Goal: Entertainment & Leisure: Consume media (video, audio)

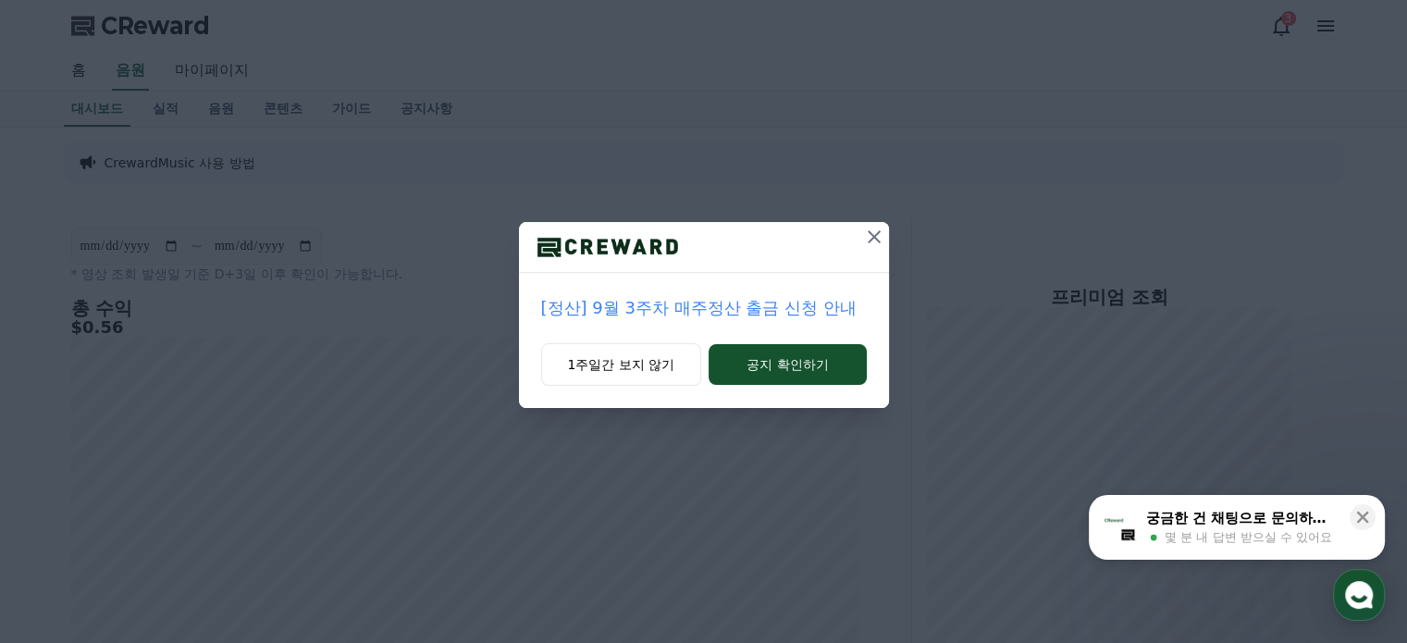
click at [878, 238] on icon at bounding box center [874, 237] width 22 height 22
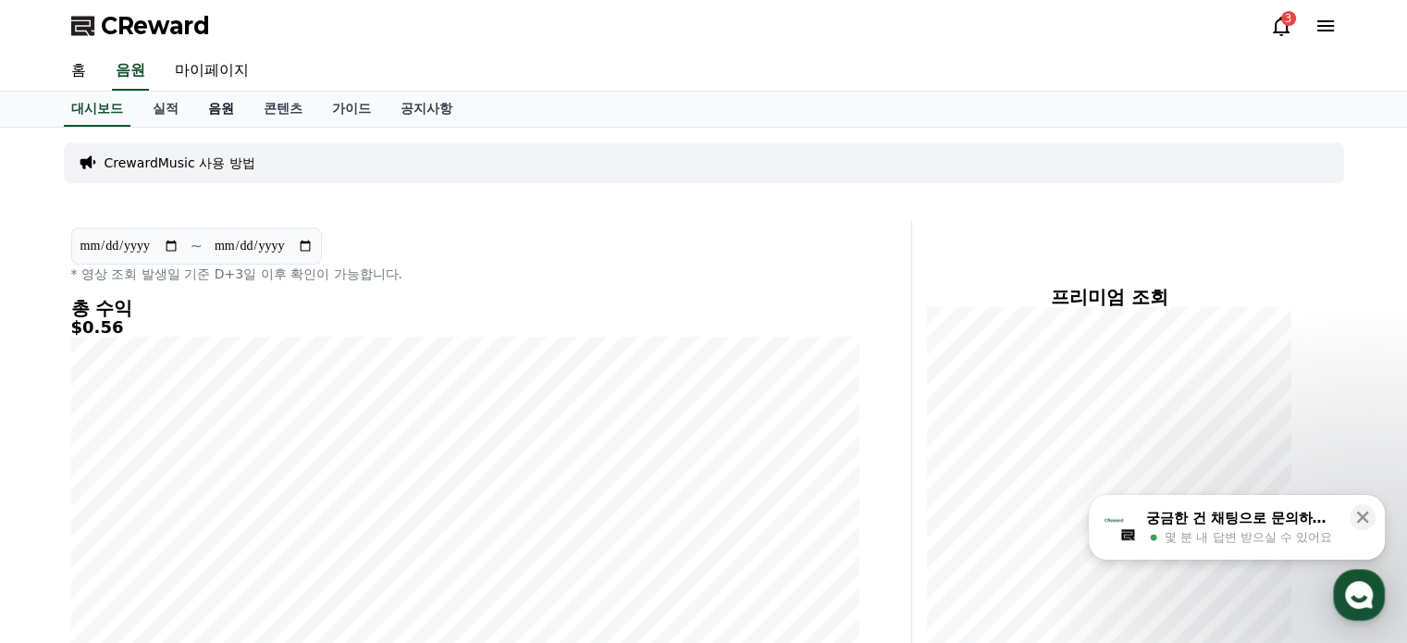
click at [215, 107] on link "음원" at bounding box center [221, 109] width 56 height 35
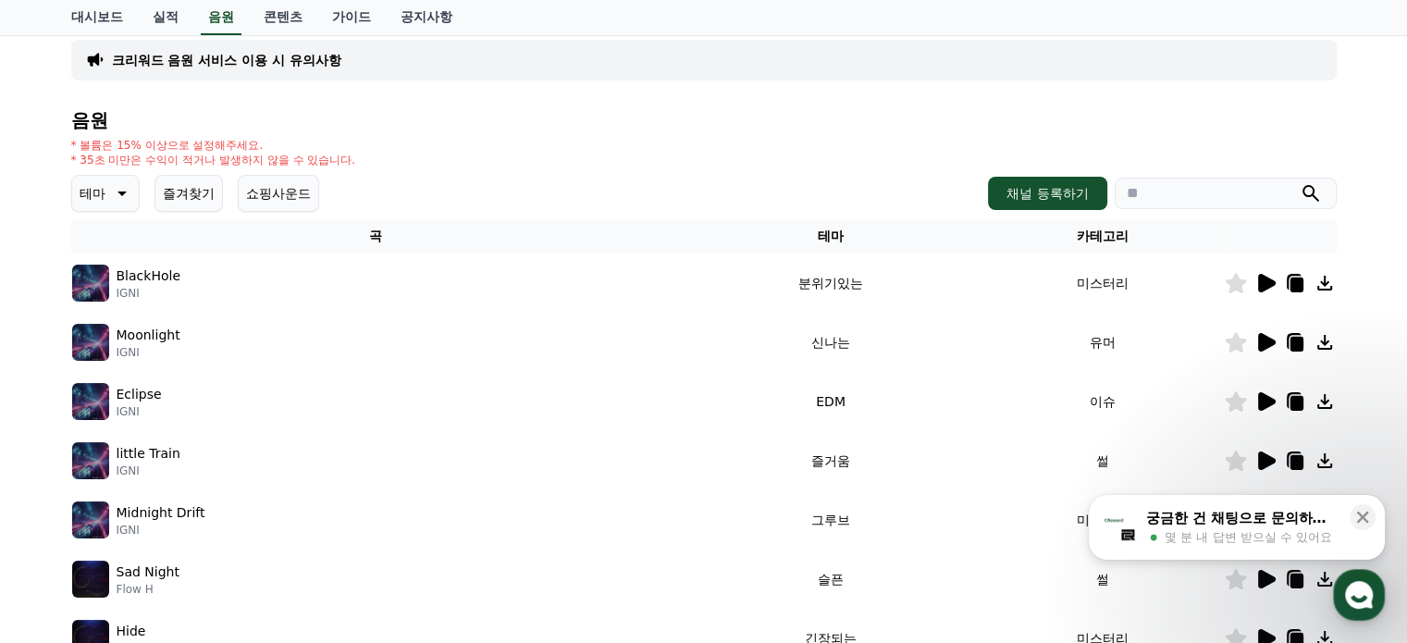
scroll to position [278, 0]
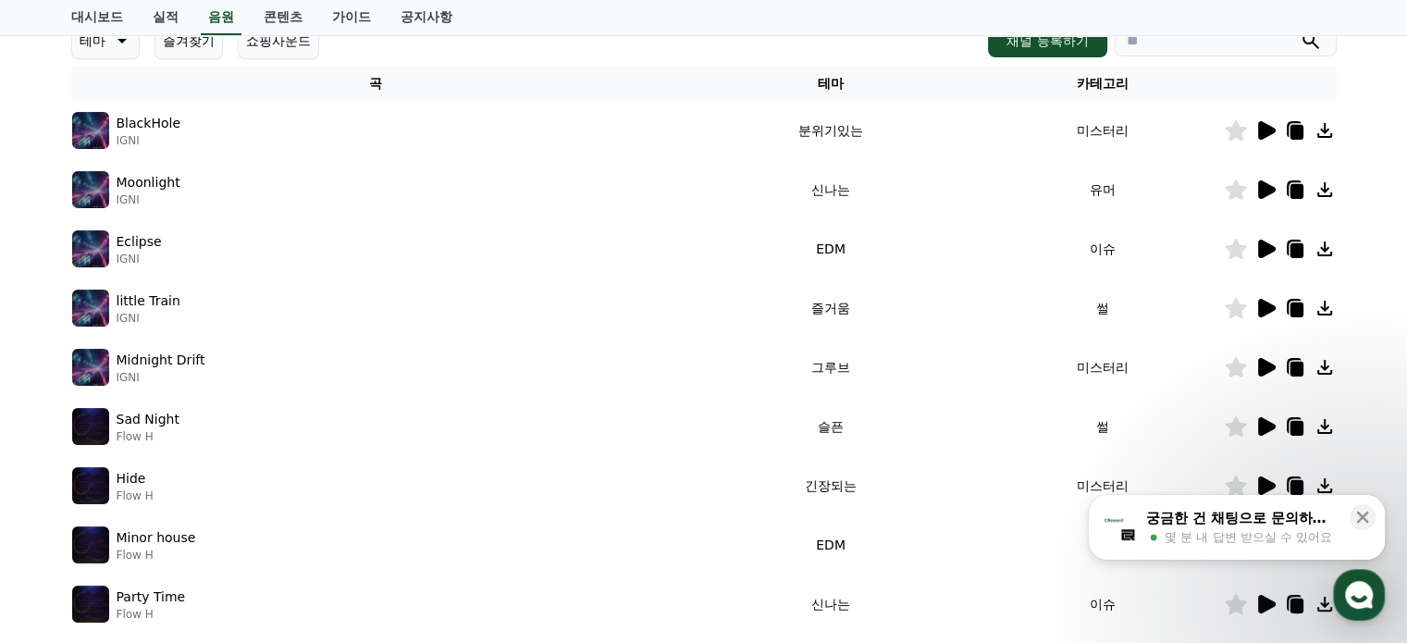
click at [1266, 129] on icon at bounding box center [1267, 130] width 18 height 19
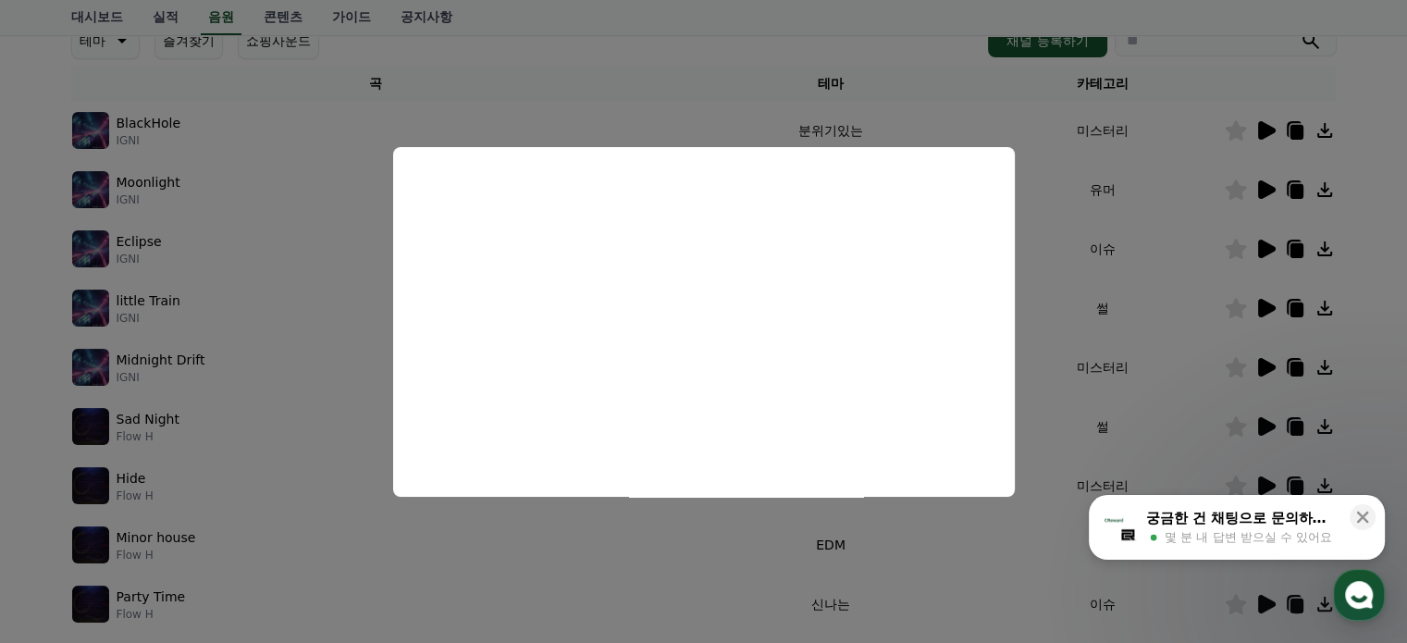
click at [1380, 190] on button "close modal" at bounding box center [703, 321] width 1407 height 643
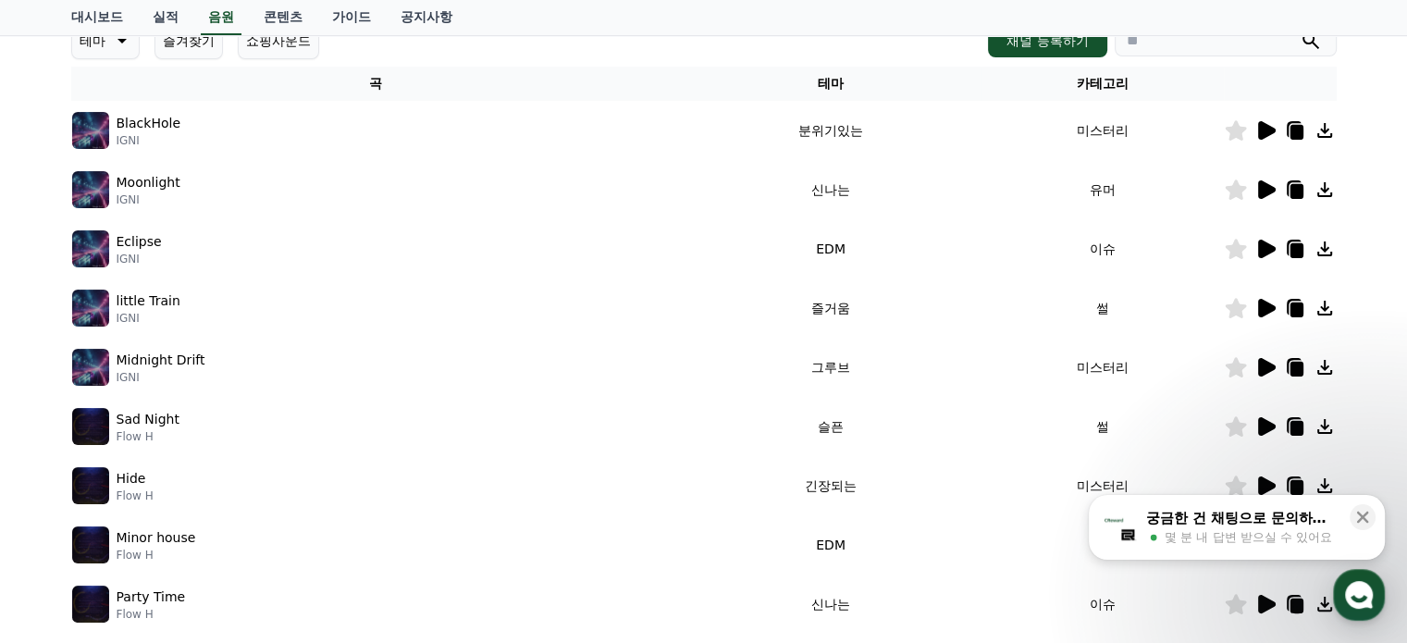
click at [1268, 248] on icon at bounding box center [1267, 249] width 18 height 19
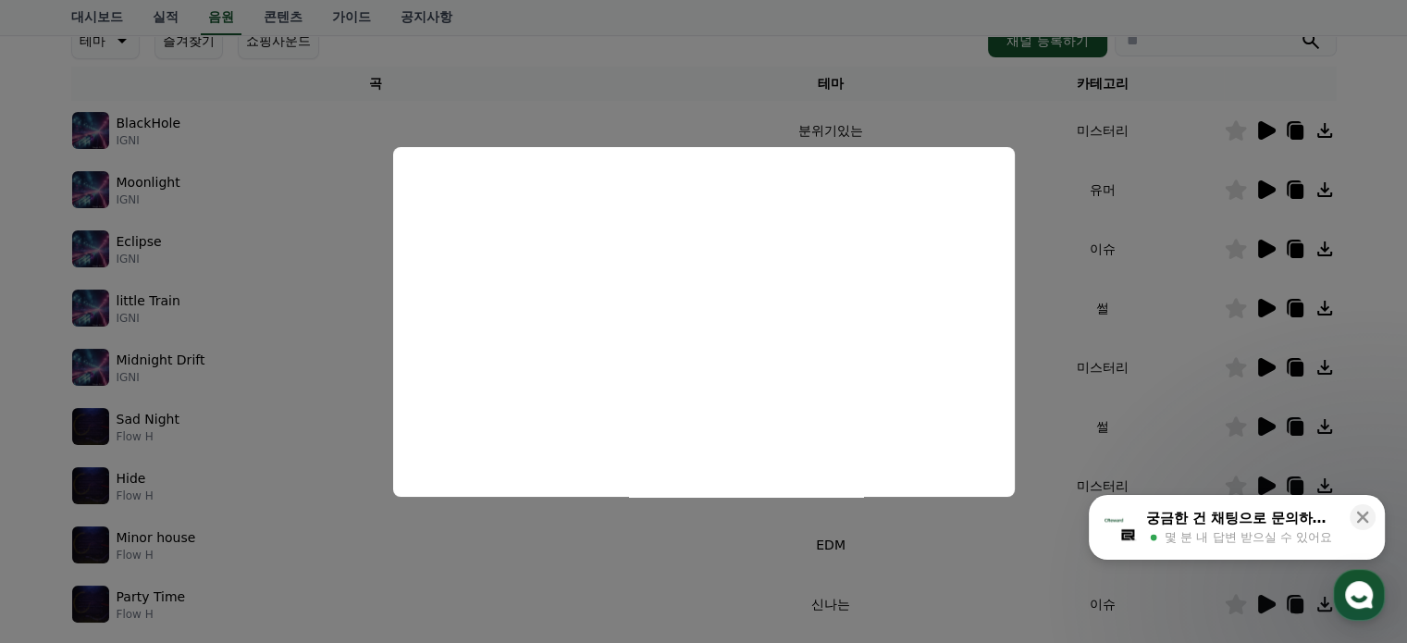
click at [898, 58] on button "close modal" at bounding box center [703, 321] width 1407 height 643
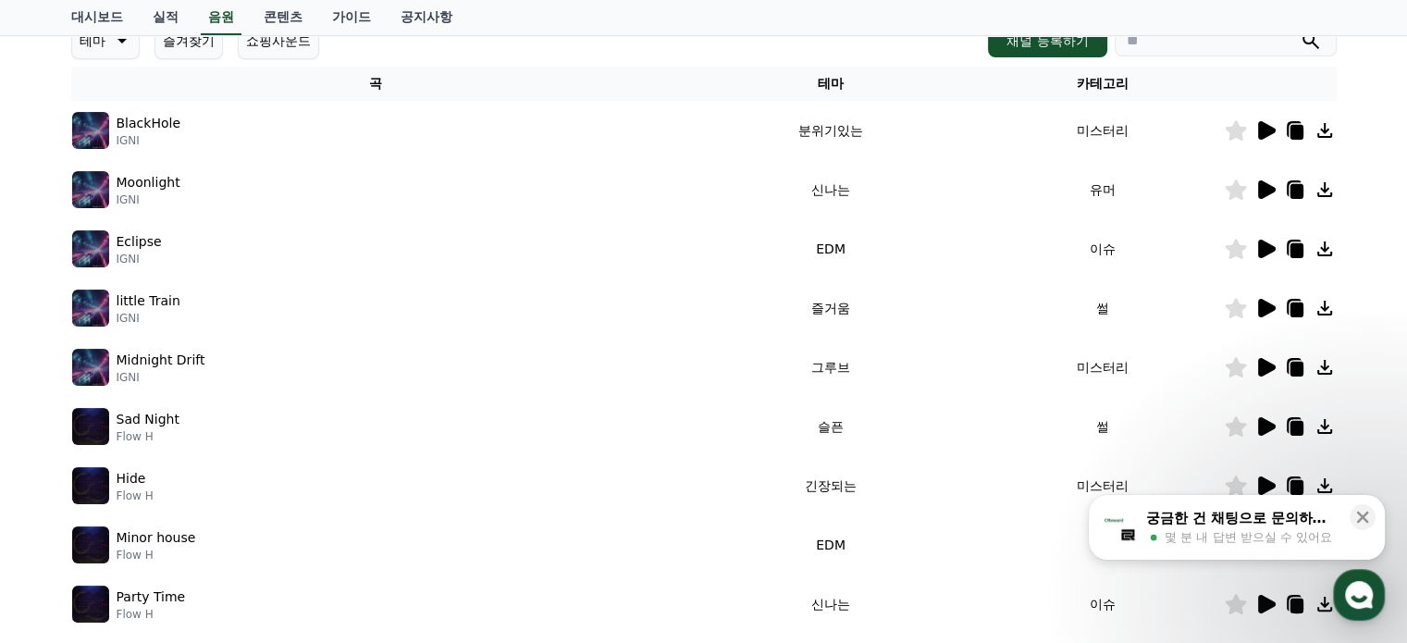
click at [1261, 190] on icon at bounding box center [1267, 189] width 18 height 19
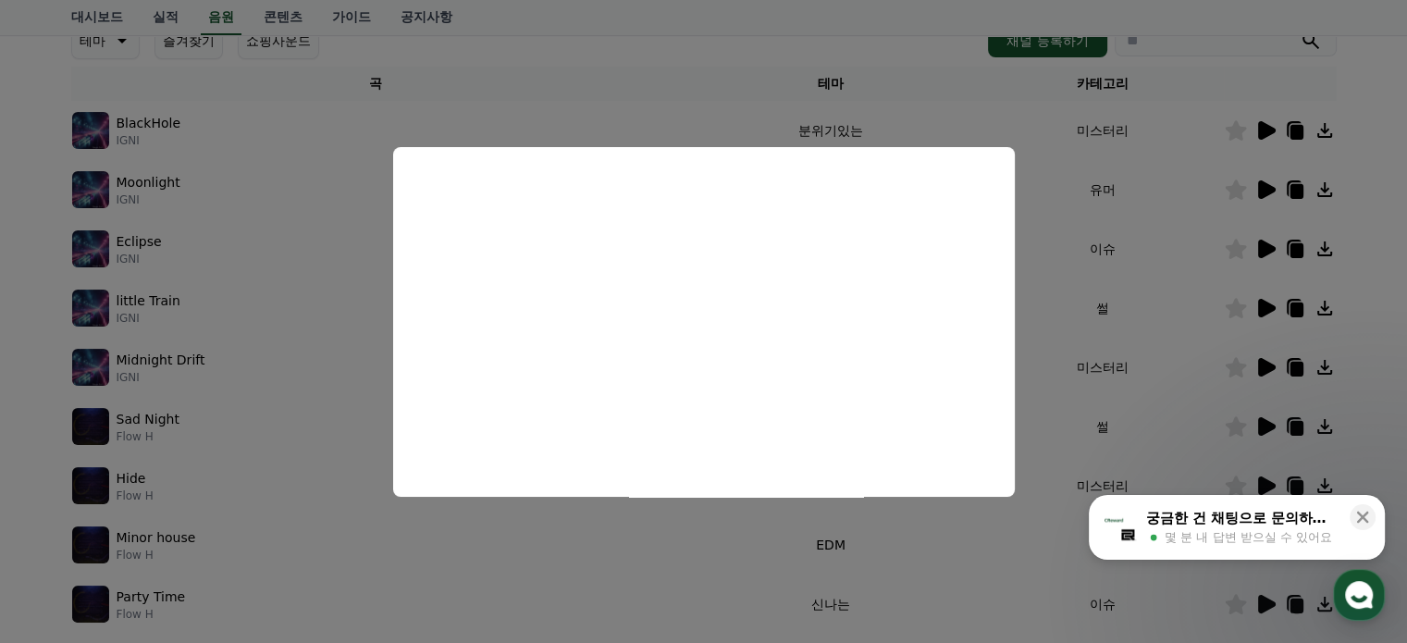
click at [1204, 77] on button "close modal" at bounding box center [703, 321] width 1407 height 643
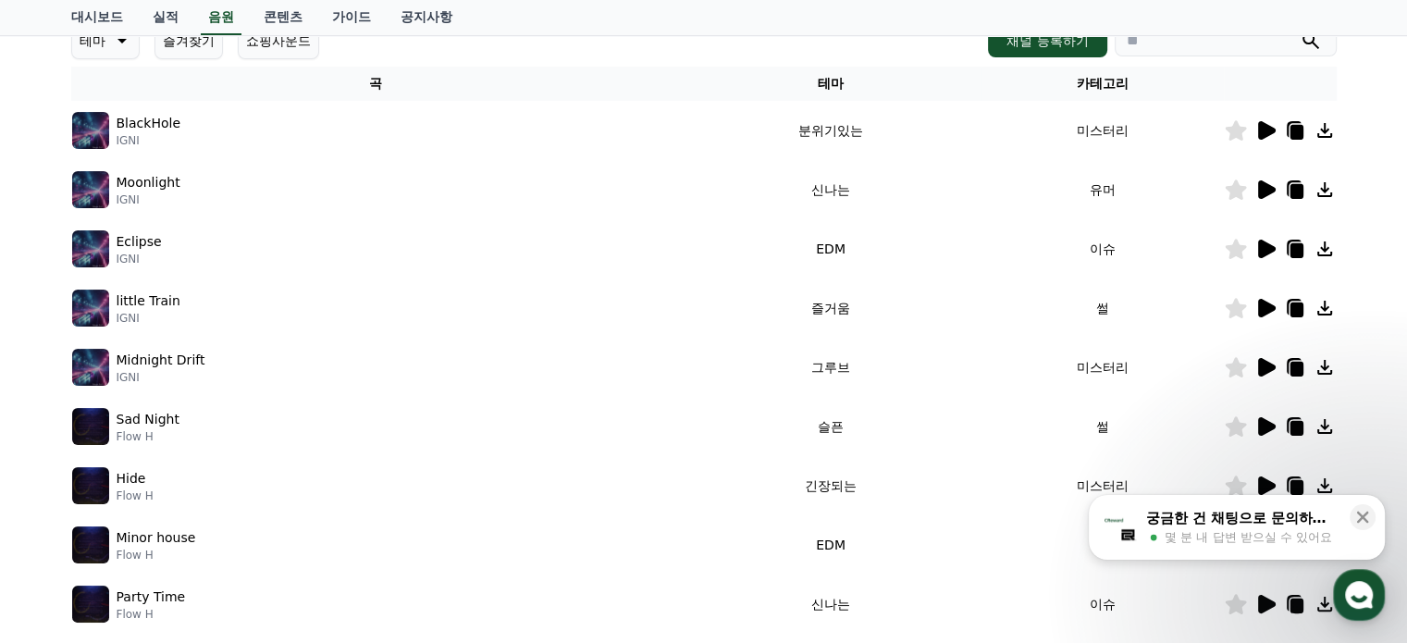
click at [1263, 306] on icon at bounding box center [1267, 308] width 18 height 19
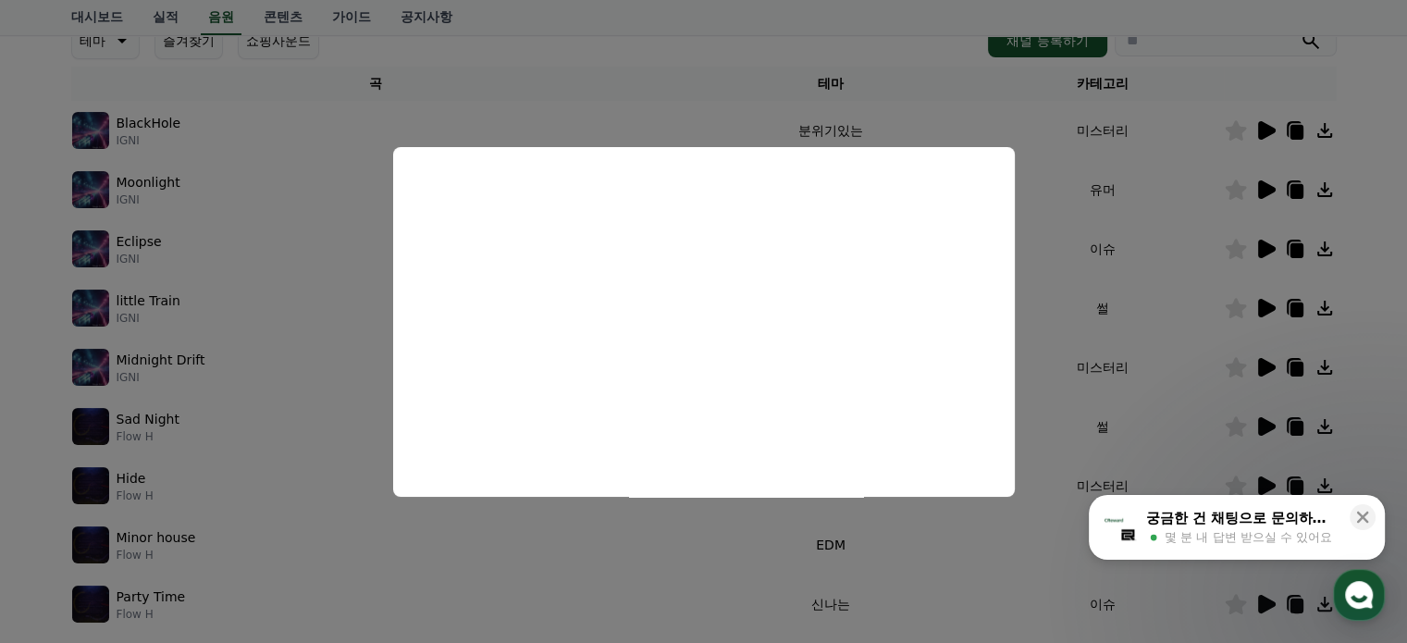
click at [1263, 368] on button "close modal" at bounding box center [703, 321] width 1407 height 643
click at [1263, 368] on icon at bounding box center [1267, 367] width 18 height 19
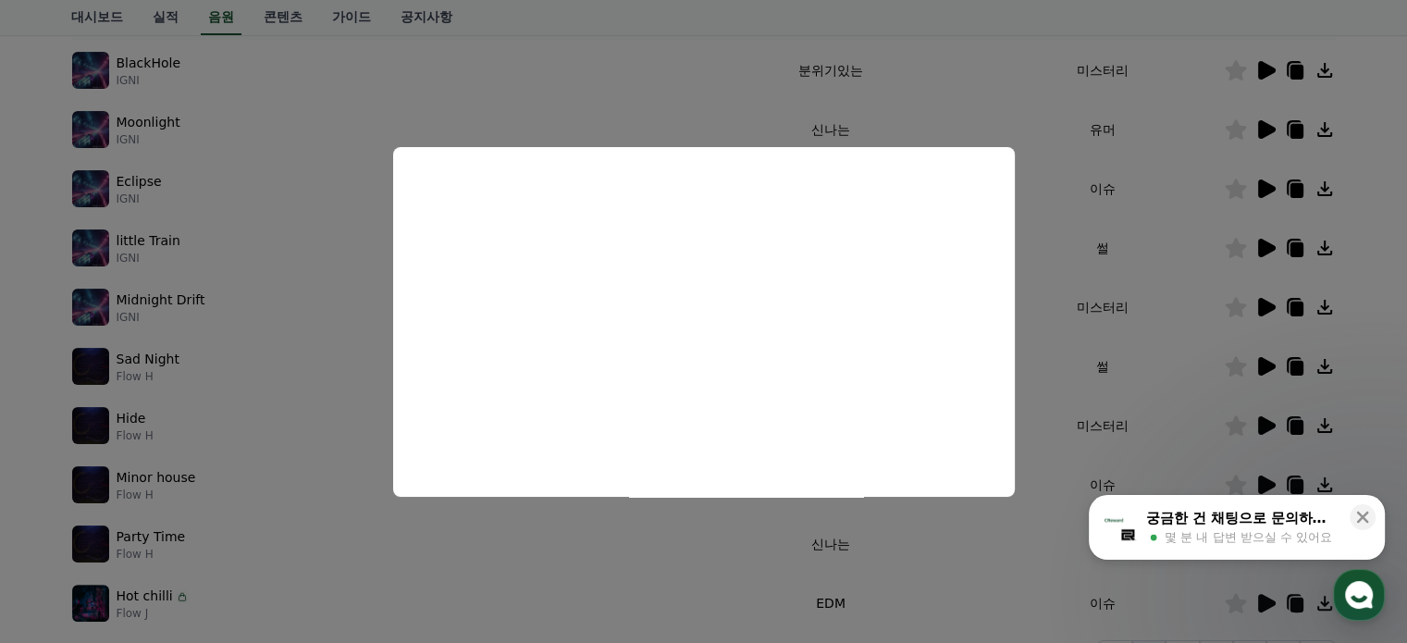
scroll to position [370, 0]
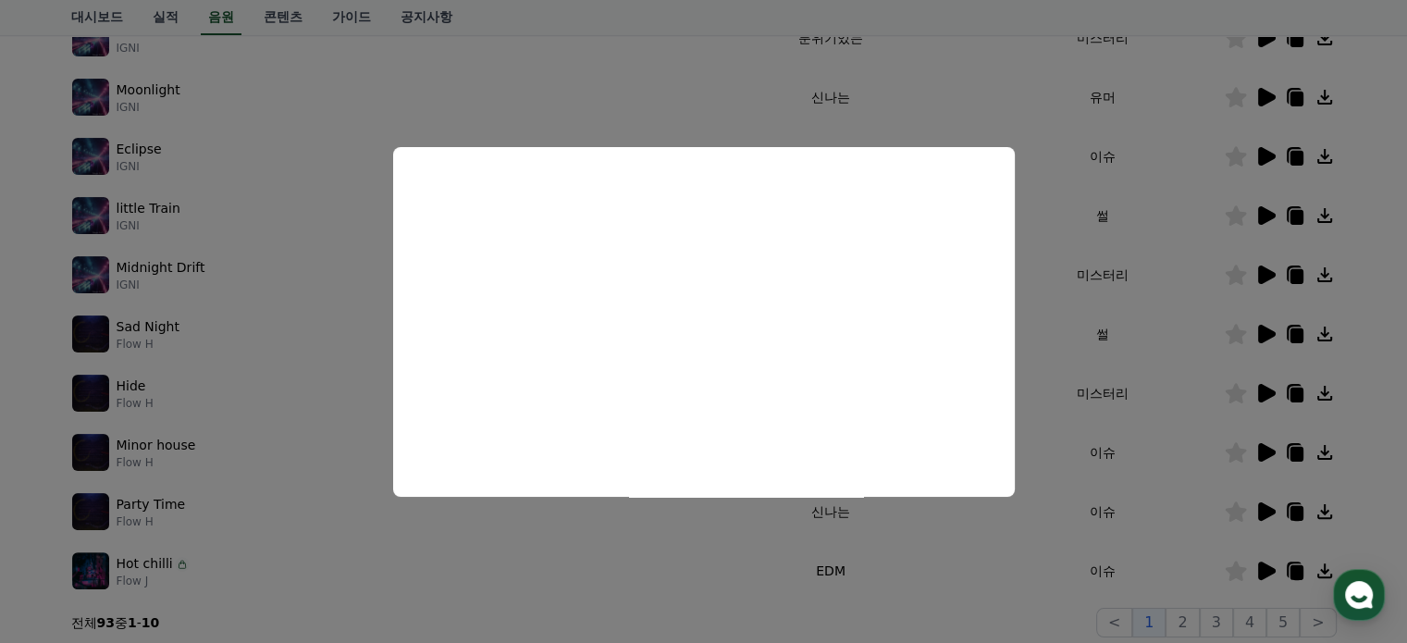
click at [1265, 385] on button "close modal" at bounding box center [703, 321] width 1407 height 643
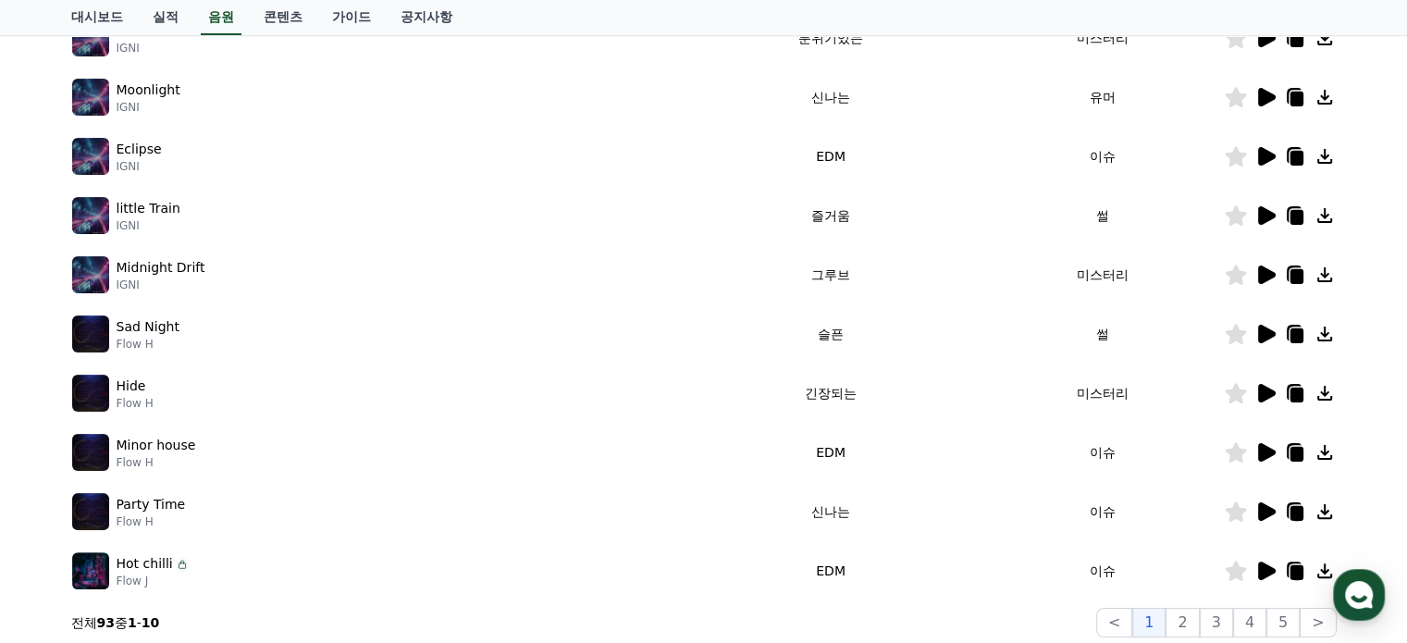
click at [1262, 384] on icon at bounding box center [1267, 393] width 18 height 19
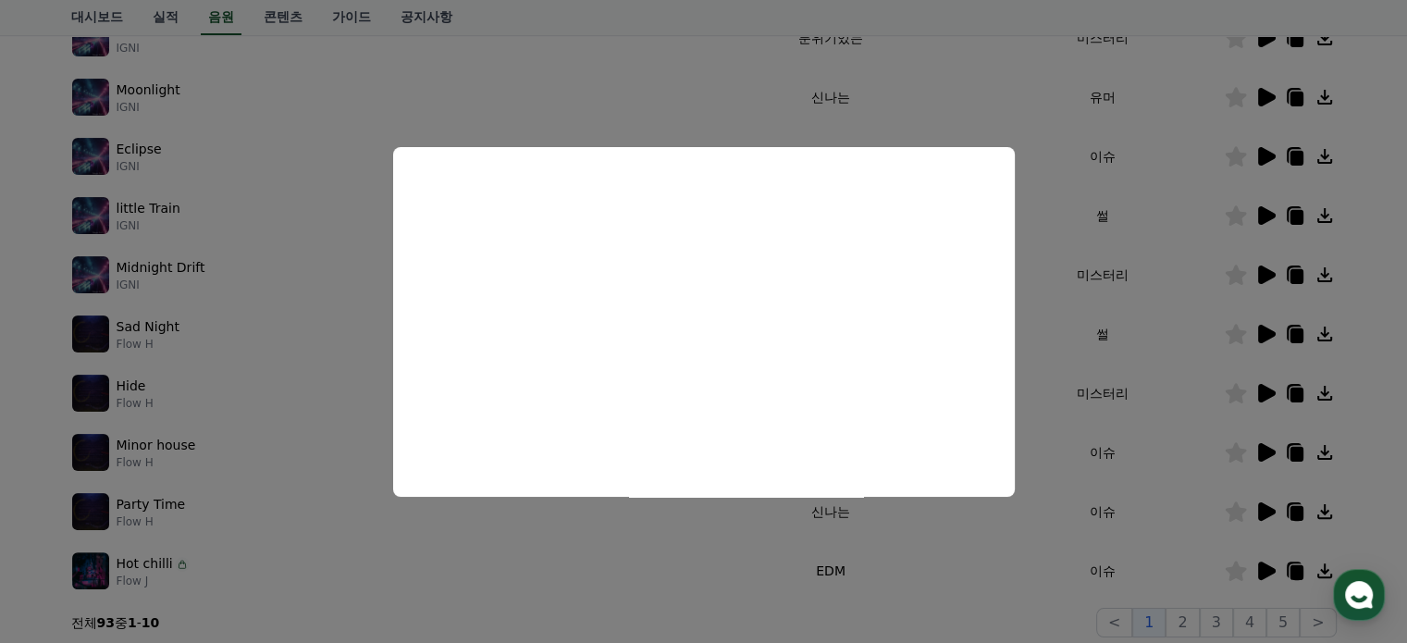
click at [1268, 447] on button "close modal" at bounding box center [703, 321] width 1407 height 643
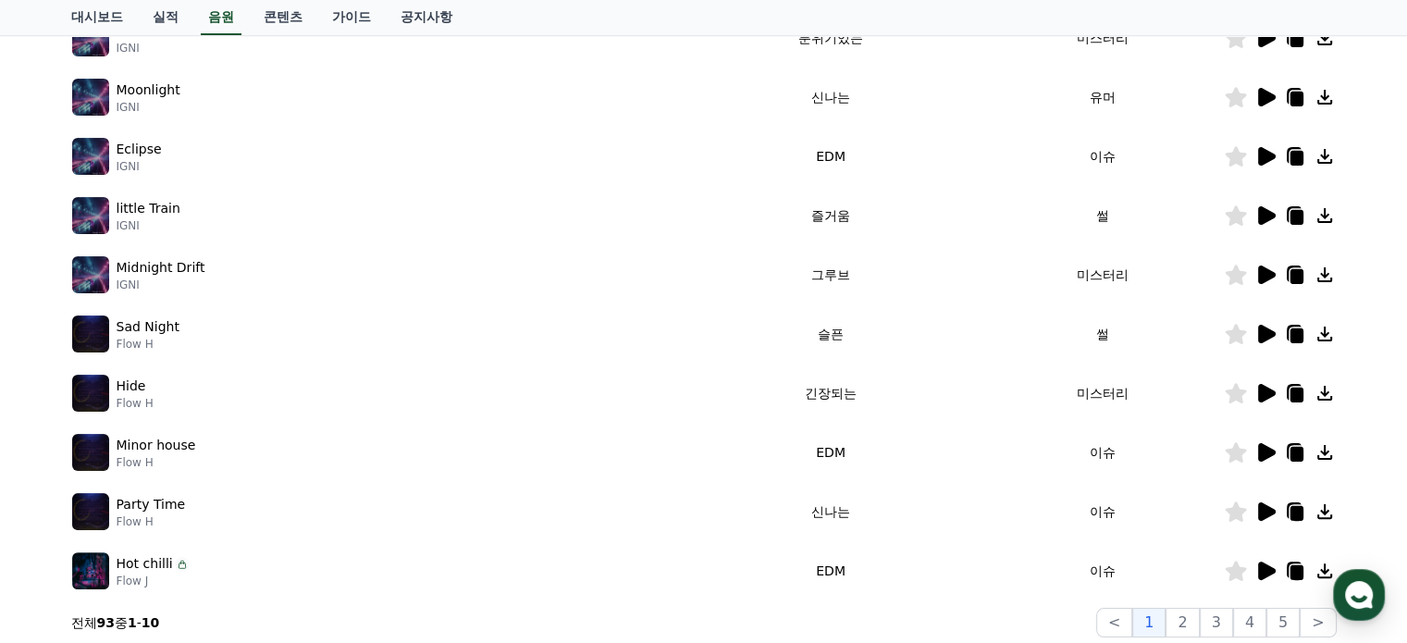
click at [1268, 454] on icon at bounding box center [1267, 452] width 18 height 19
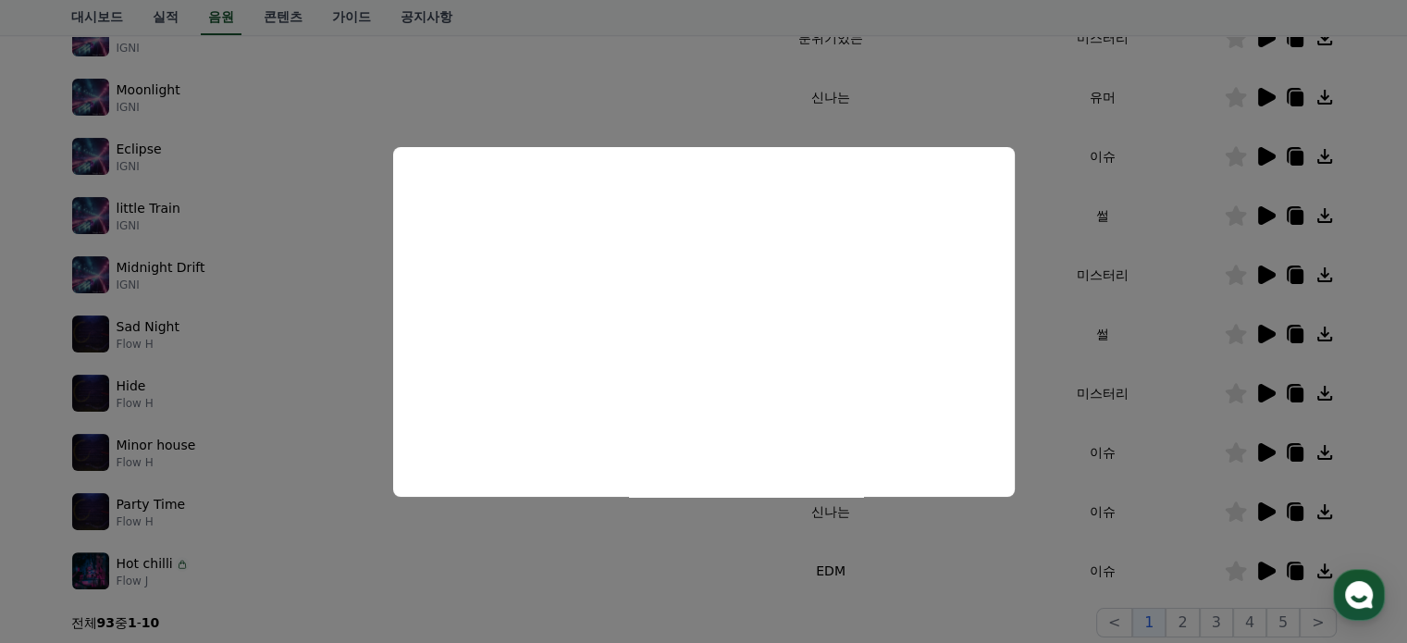
click at [1372, 429] on button "close modal" at bounding box center [703, 321] width 1407 height 643
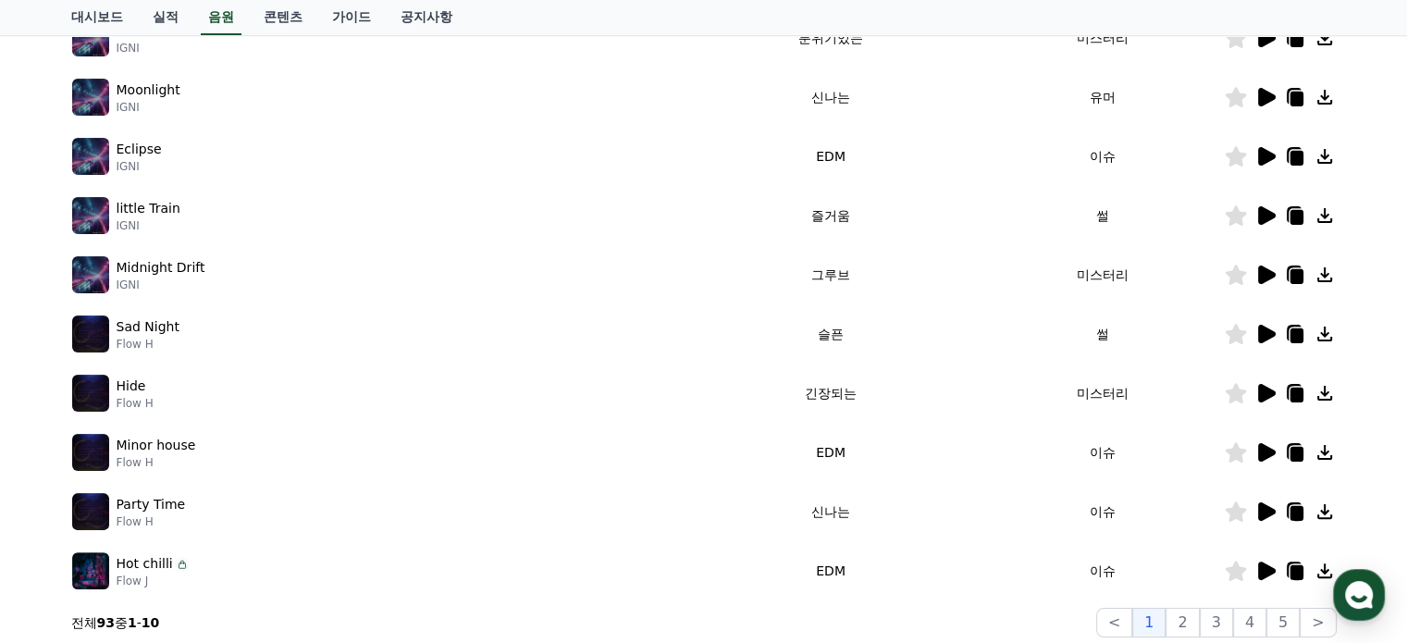
click at [1273, 331] on icon at bounding box center [1267, 334] width 18 height 19
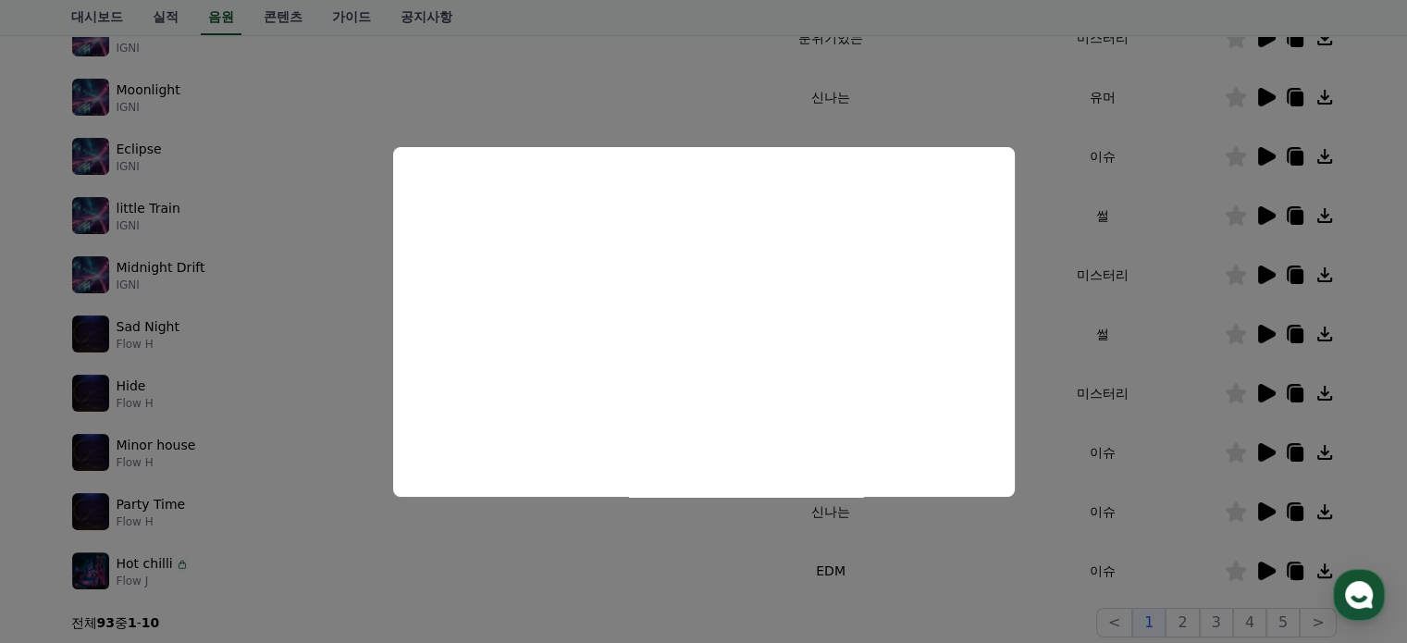
click at [1363, 442] on button "close modal" at bounding box center [703, 321] width 1407 height 643
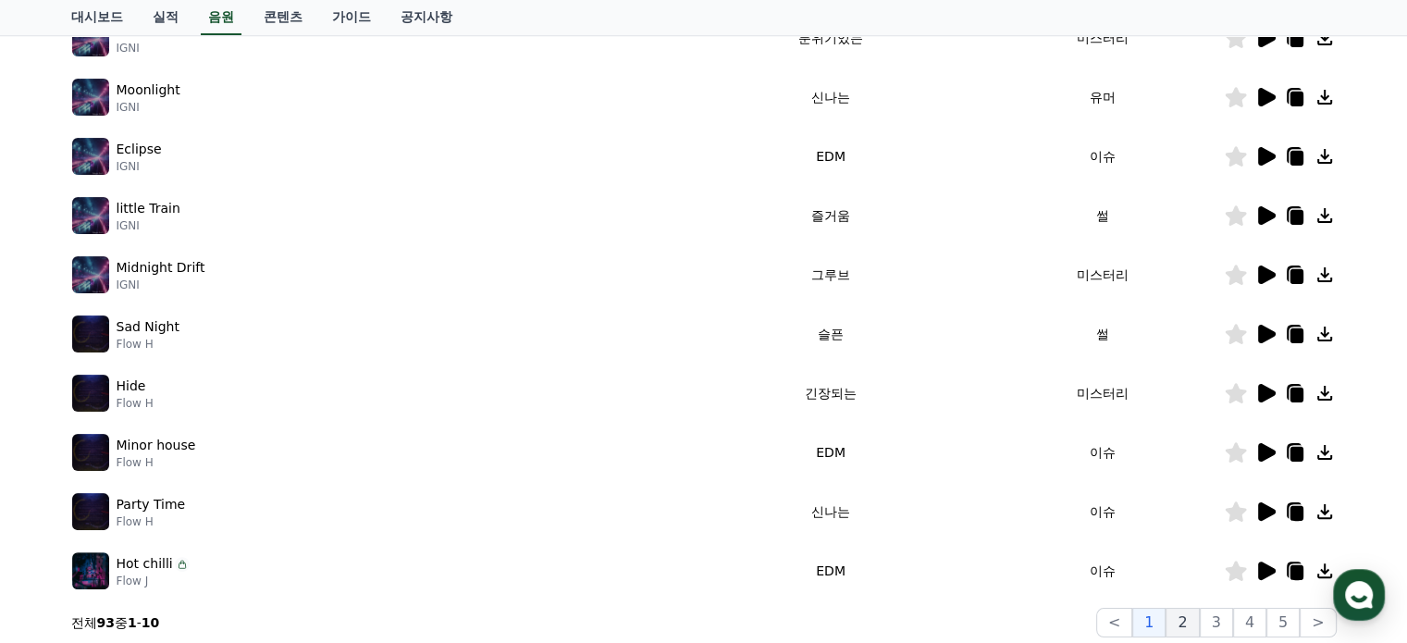
click at [1191, 625] on button "2" at bounding box center [1182, 623] width 33 height 30
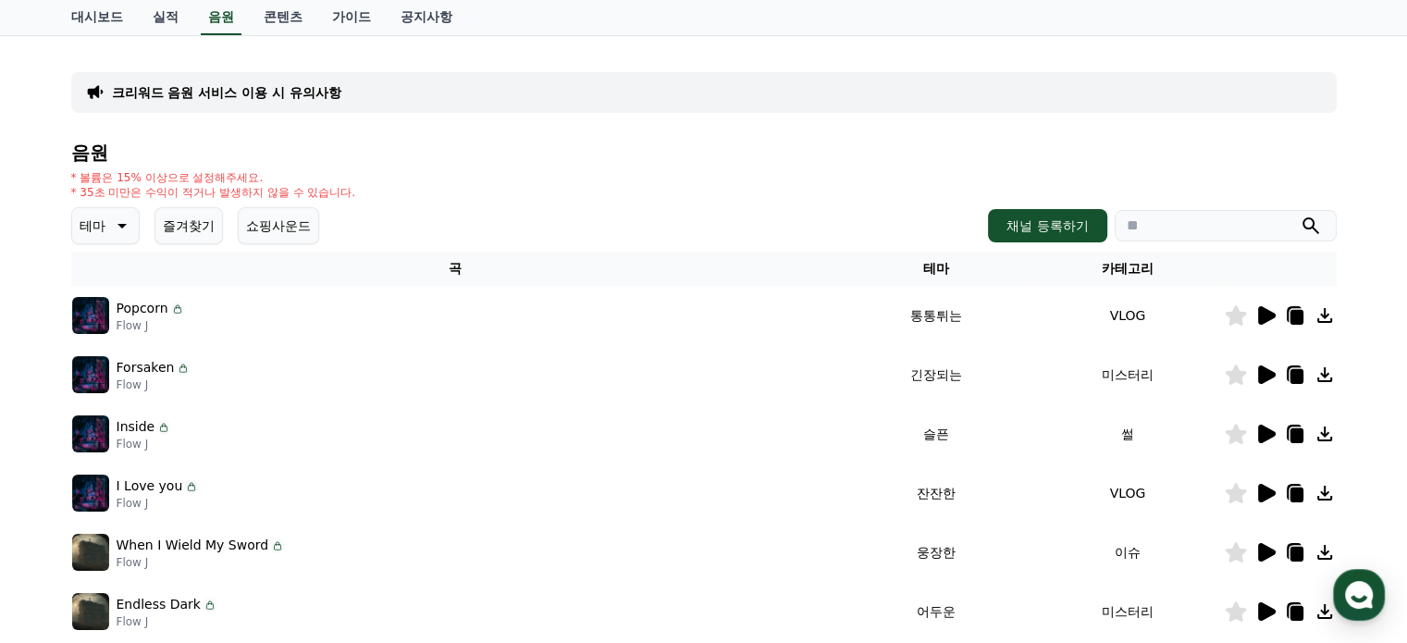
scroll to position [185, 0]
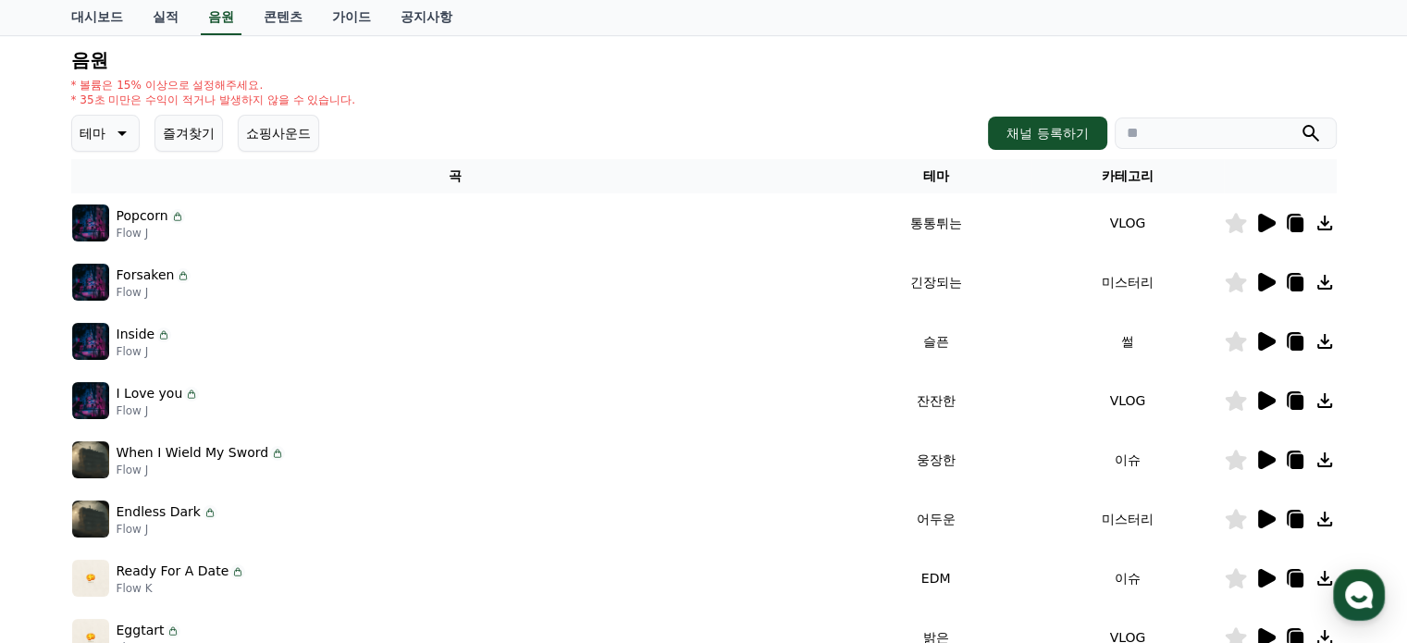
click at [1259, 284] on icon at bounding box center [1267, 282] width 18 height 19
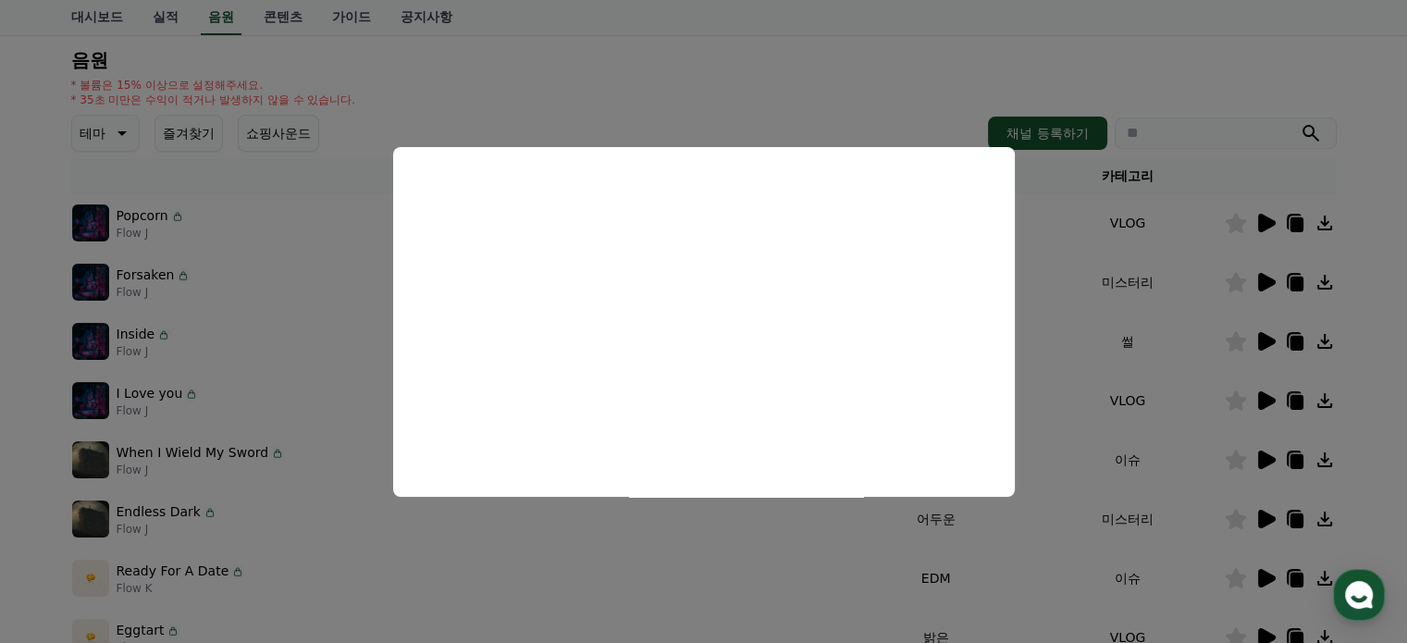
click at [1259, 337] on button "close modal" at bounding box center [703, 321] width 1407 height 643
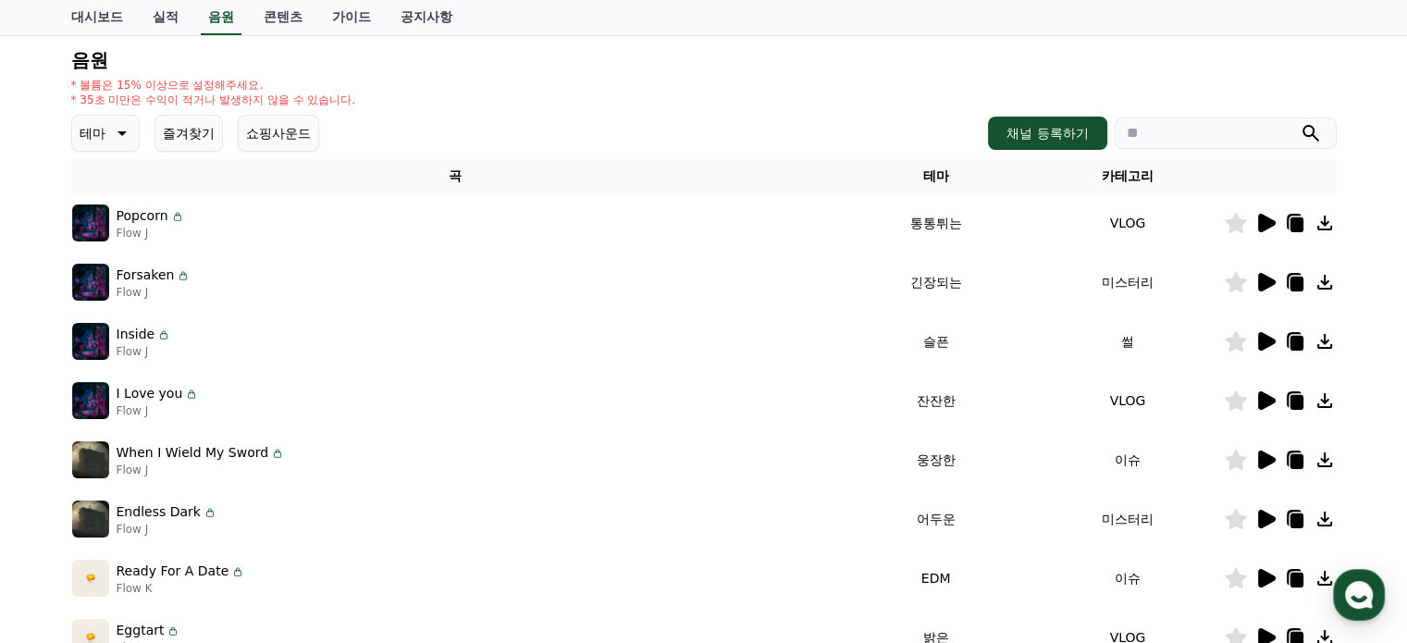
click at [1268, 337] on icon at bounding box center [1267, 341] width 18 height 19
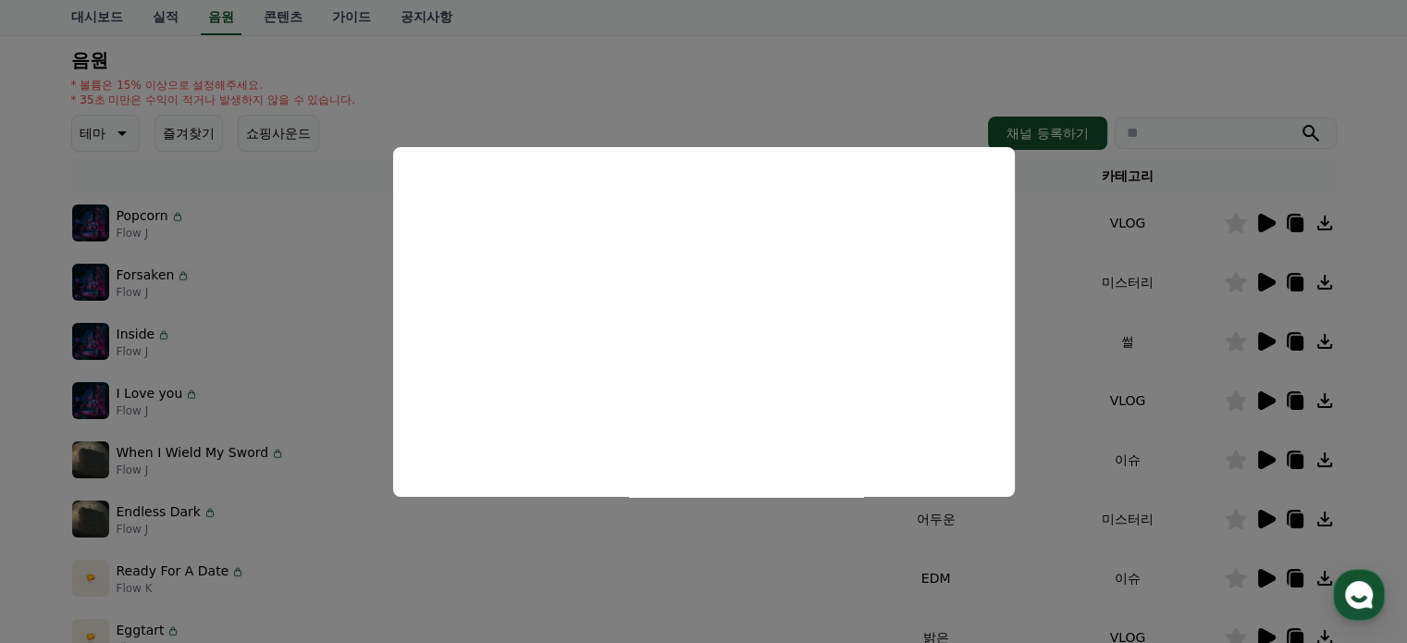
click at [1255, 402] on button "close modal" at bounding box center [703, 321] width 1407 height 643
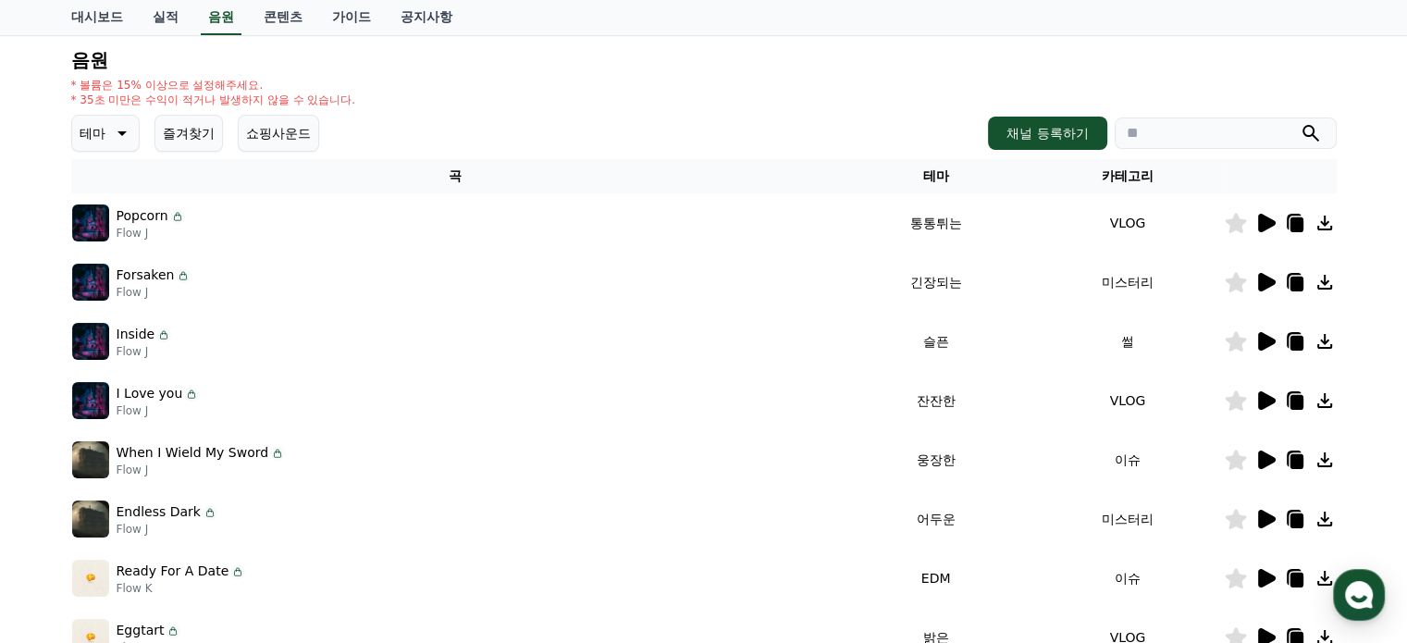
click at [1255, 402] on icon at bounding box center [1266, 401] width 22 height 22
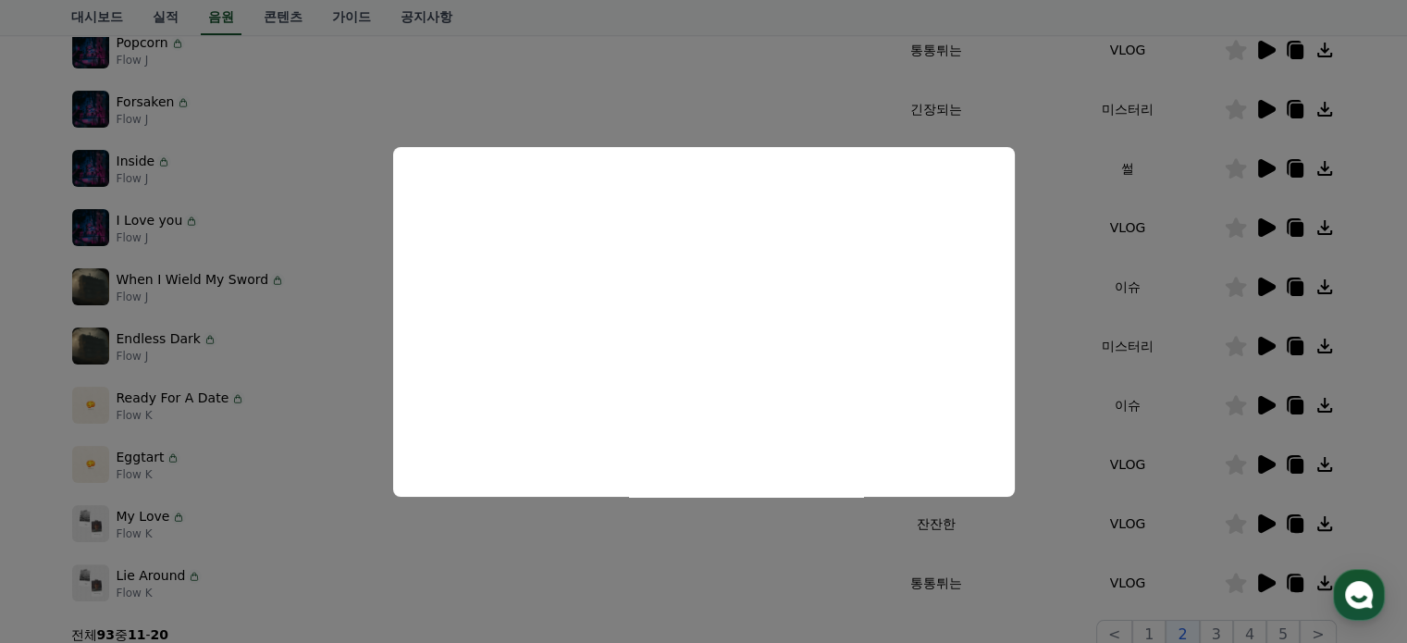
scroll to position [370, 0]
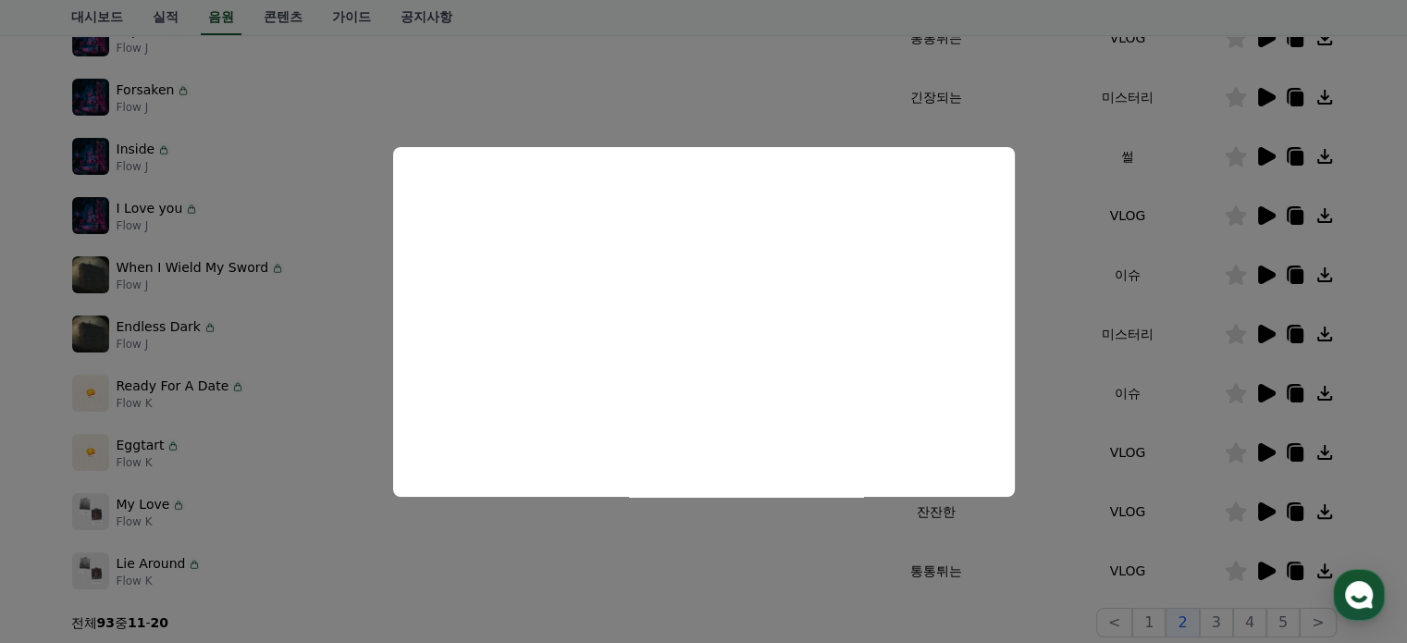
click at [1261, 273] on button "close modal" at bounding box center [703, 321] width 1407 height 643
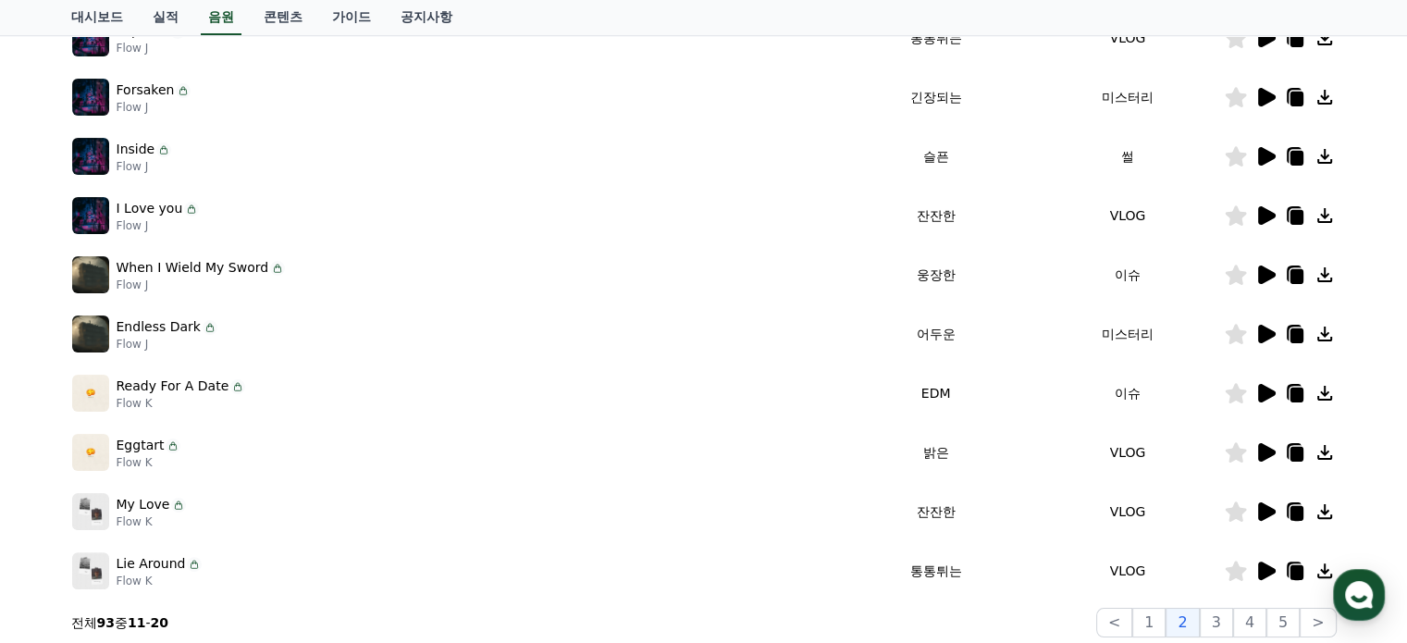
click at [1259, 273] on icon at bounding box center [1267, 275] width 18 height 19
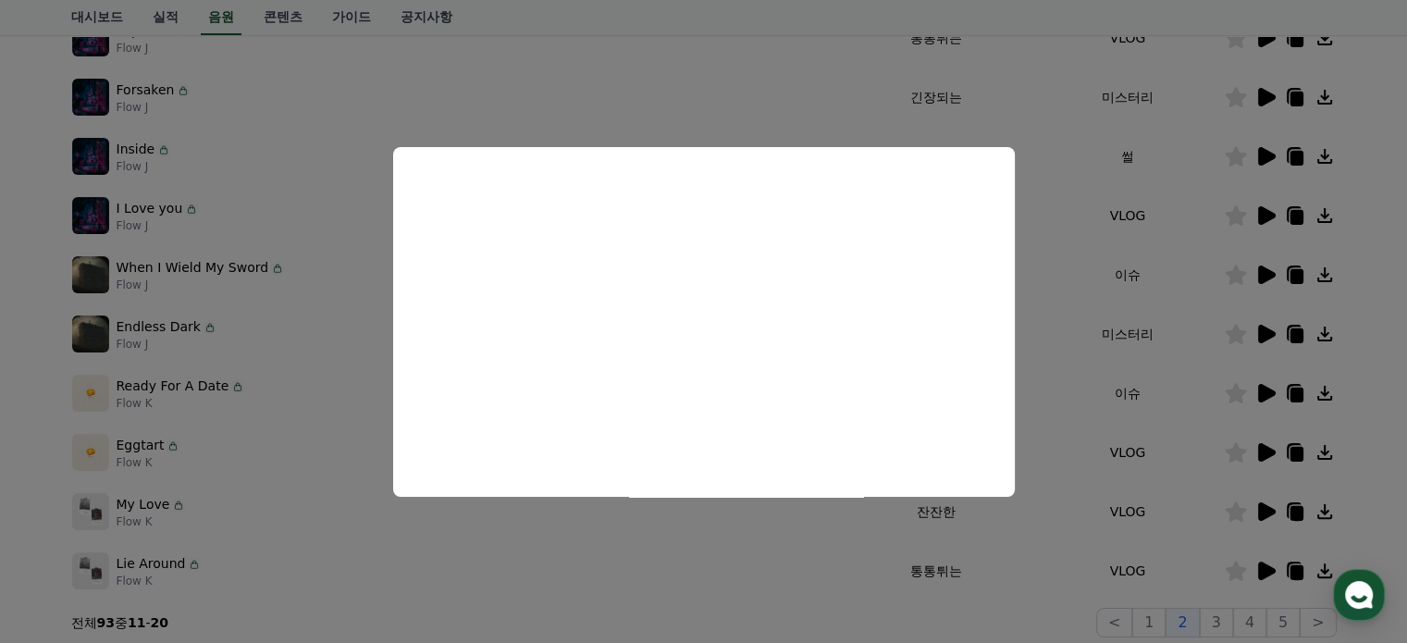
click at [1363, 311] on button "close modal" at bounding box center [703, 321] width 1407 height 643
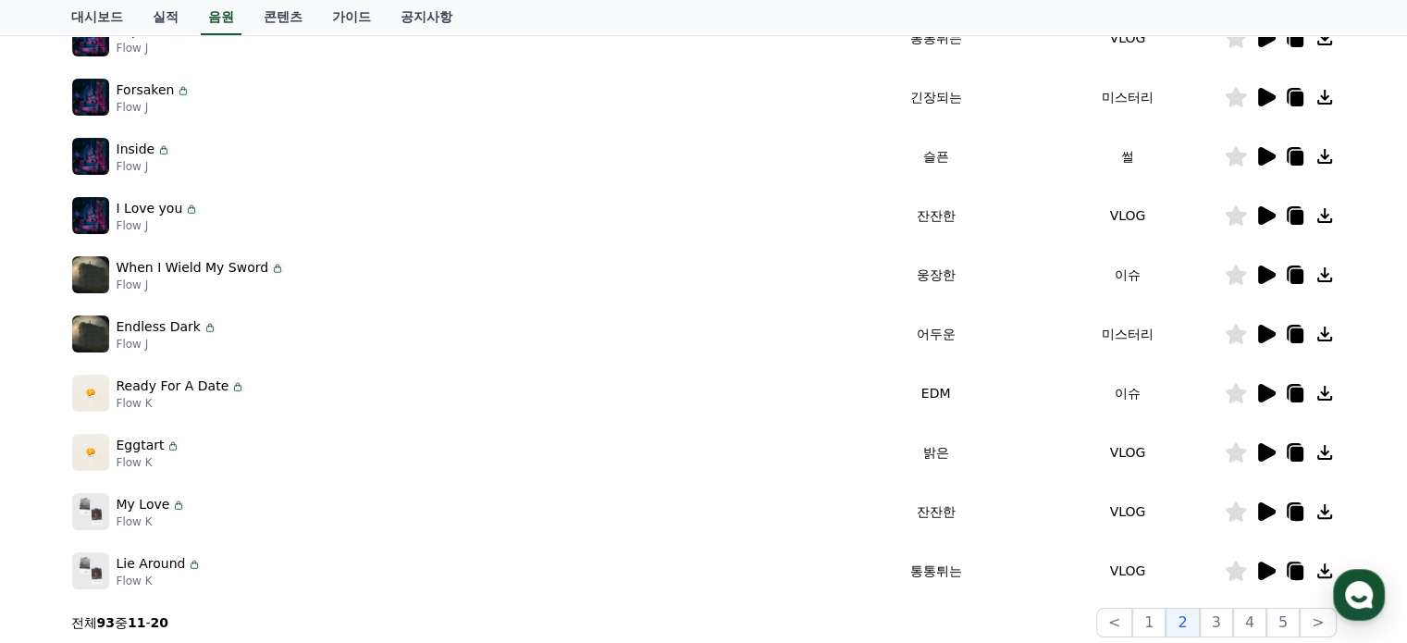
click at [1300, 272] on icon at bounding box center [1296, 276] width 13 height 15
